Goal: Information Seeking & Learning: Learn about a topic

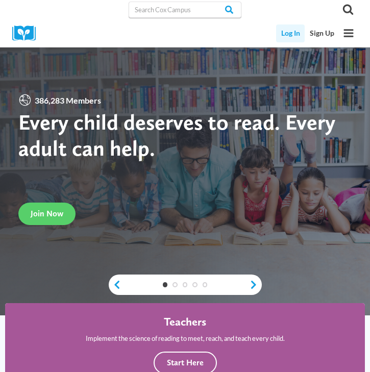
click at [294, 36] on link "Log In" at bounding box center [290, 34] width 29 height 18
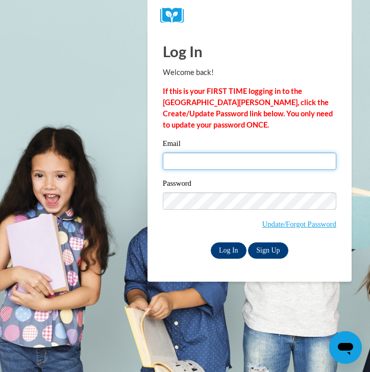
type input "mcgowanl@uwplatt.edu"
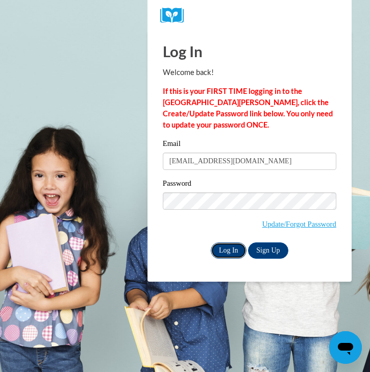
click at [230, 245] on input "Log In" at bounding box center [229, 250] width 36 height 16
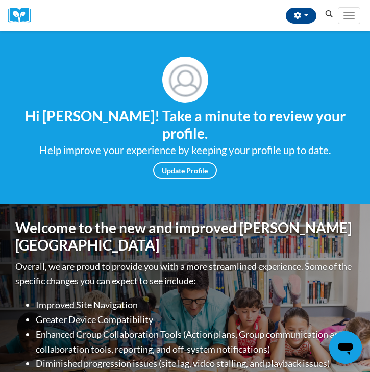
click at [274, 279] on div "Overall, we are proud to provide you with a more streamlined experience. Some o…" at bounding box center [184, 334] width 339 height 151
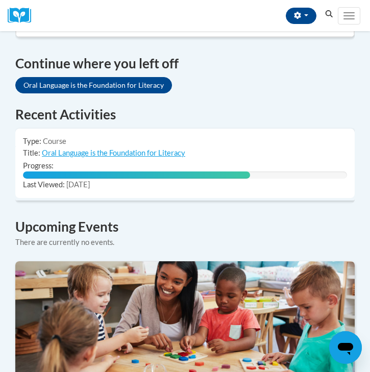
scroll to position [693, 0]
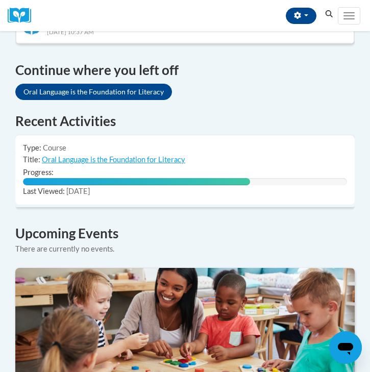
click at [68, 187] on span "[DATE]" at bounding box center [77, 191] width 23 height 9
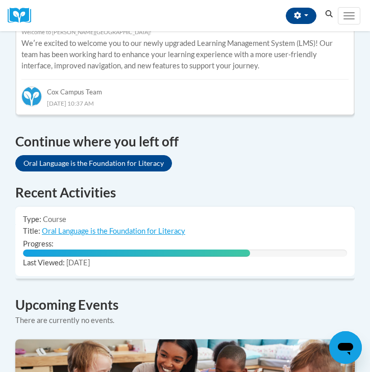
scroll to position [623, 0]
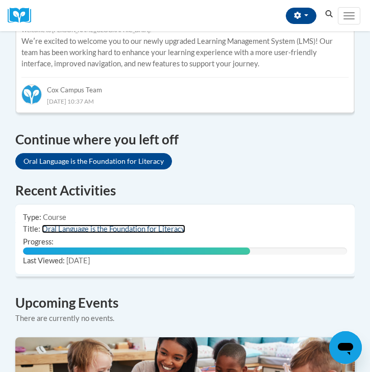
click at [144, 225] on link "Oral Language is the Foundation for Literacy" at bounding box center [113, 229] width 143 height 9
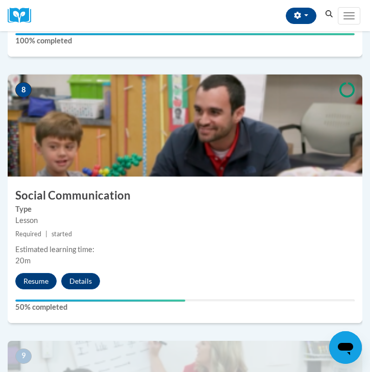
scroll to position [2018, 0]
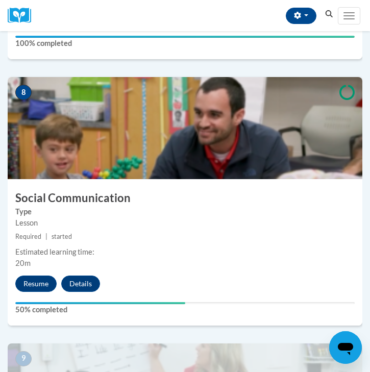
click at [43, 274] on div "8 Social Communication Type Lesson Required | started Estimated learning time: …" at bounding box center [185, 201] width 355 height 248
click at [43, 280] on button "Resume" at bounding box center [35, 284] width 41 height 16
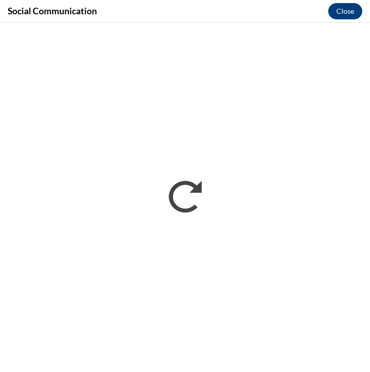
scroll to position [0, 0]
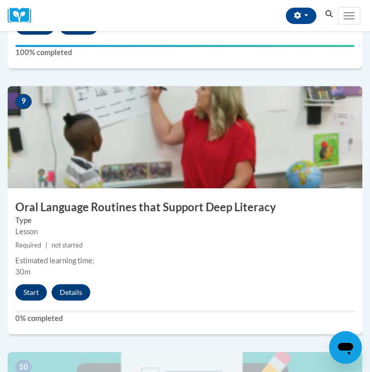
scroll to position [2273, 0]
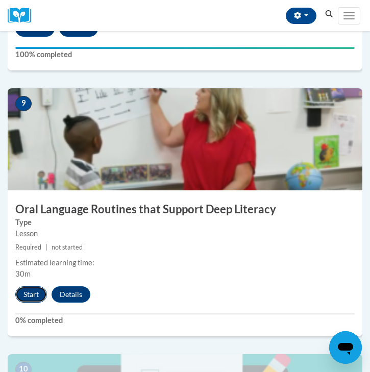
click at [35, 293] on button "Start" at bounding box center [31, 294] width 32 height 16
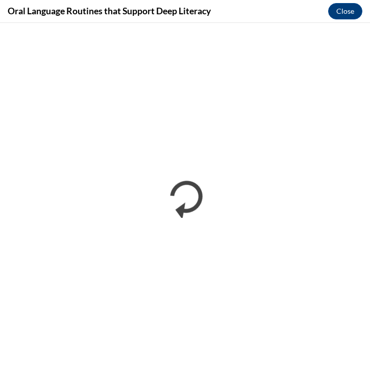
scroll to position [0, 0]
